Goal: Information Seeking & Learning: Learn about a topic

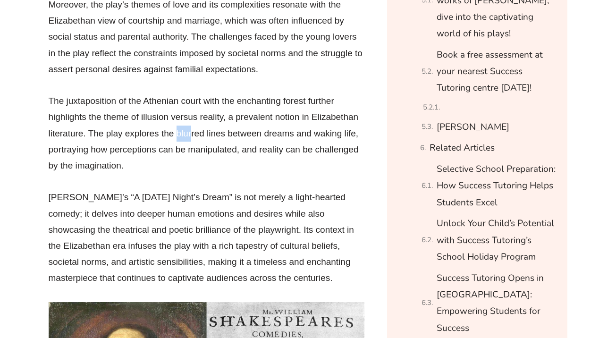
scroll to position [1318, 0]
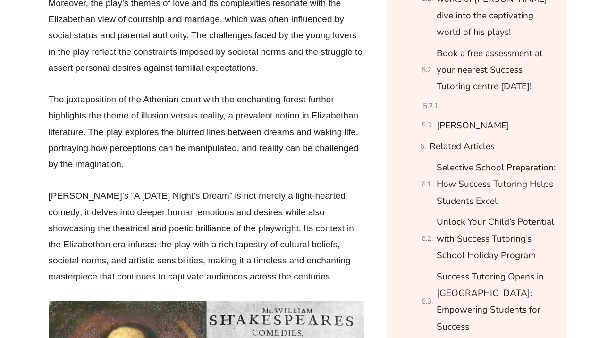
click at [134, 137] on p "The juxtaposition of the Athenian court with the enchanting forest further high…" at bounding box center [207, 132] width 317 height 81
drag, startPoint x: 89, startPoint y: 142, endPoint x: 201, endPoint y: 142, distance: 112.0
click at [201, 142] on p "The juxtaposition of the Athenian court with the enchanting forest further high…" at bounding box center [207, 132] width 317 height 81
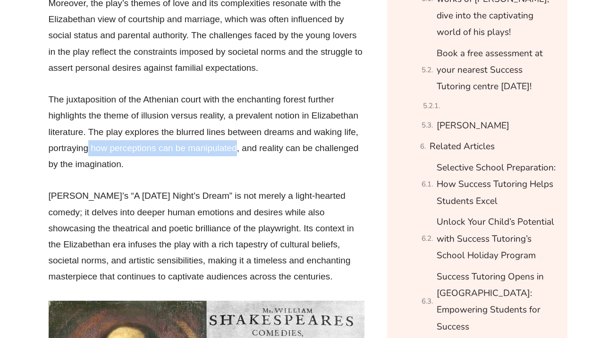
drag, startPoint x: 237, startPoint y: 139, endPoint x: 87, endPoint y: 142, distance: 150.3
click at [87, 142] on p "The juxtaposition of the Athenian court with the enchanting forest further high…" at bounding box center [207, 132] width 317 height 81
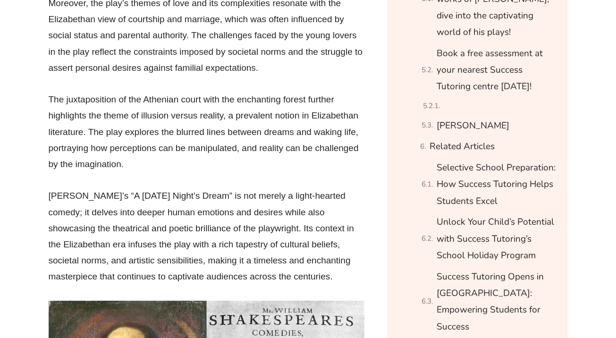
click at [229, 140] on p "The juxtaposition of the Athenian court with the enchanting forest further high…" at bounding box center [207, 132] width 317 height 81
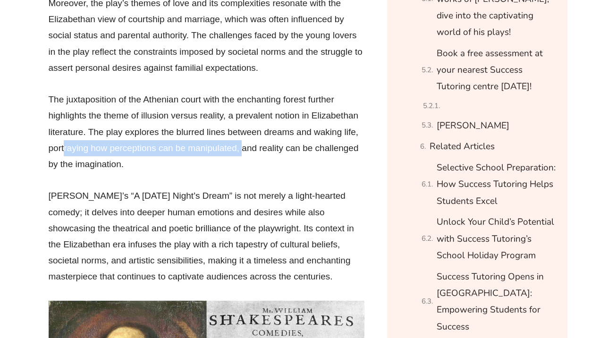
drag, startPoint x: 243, startPoint y: 140, endPoint x: 66, endPoint y: 140, distance: 177.2
click at [65, 140] on p "The juxtaposition of the Athenian court with the enchanting forest further high…" at bounding box center [207, 132] width 317 height 81
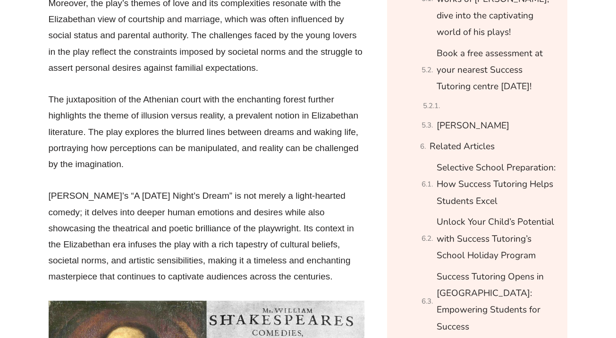
click at [246, 138] on p "The juxtaposition of the Athenian court with the enchanting forest further high…" at bounding box center [207, 132] width 317 height 81
drag, startPoint x: 366, startPoint y: 138, endPoint x: 229, endPoint y: 144, distance: 136.6
click at [119, 159] on p "The juxtaposition of the Athenian court with the enchanting forest further high…" at bounding box center [207, 132] width 317 height 81
drag, startPoint x: 133, startPoint y: 155, endPoint x: 8, endPoint y: 155, distance: 125.2
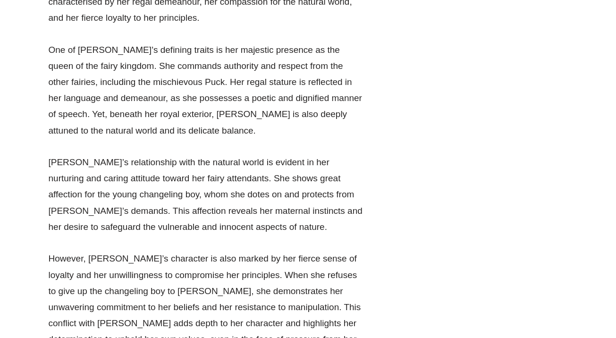
scroll to position [11365, 0]
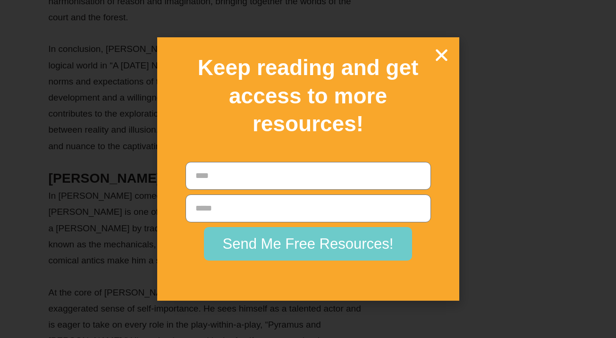
click at [438, 52] on icon "Close" at bounding box center [442, 55] width 17 height 17
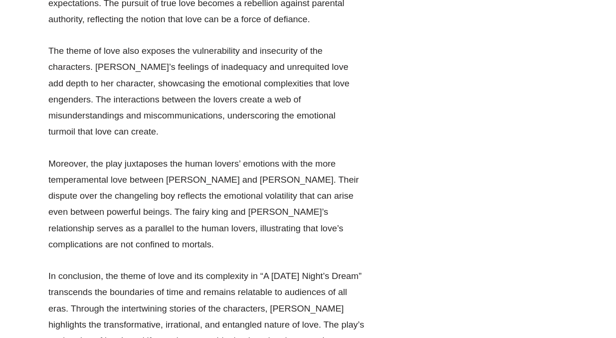
scroll to position [19496, 0]
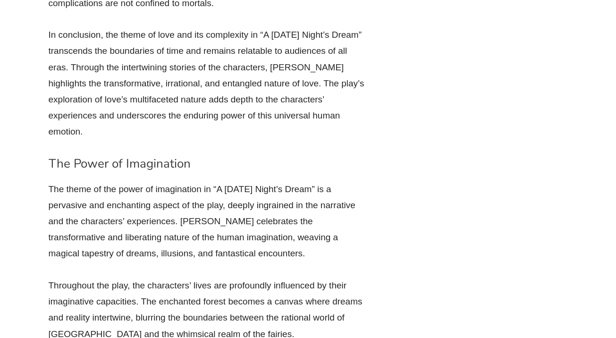
drag, startPoint x: 90, startPoint y: 204, endPoint x: 207, endPoint y: 219, distance: 118.2
drag, startPoint x: 76, startPoint y: 203, endPoint x: 97, endPoint y: 206, distance: 21.5
